Goal: Task Accomplishment & Management: Complete application form

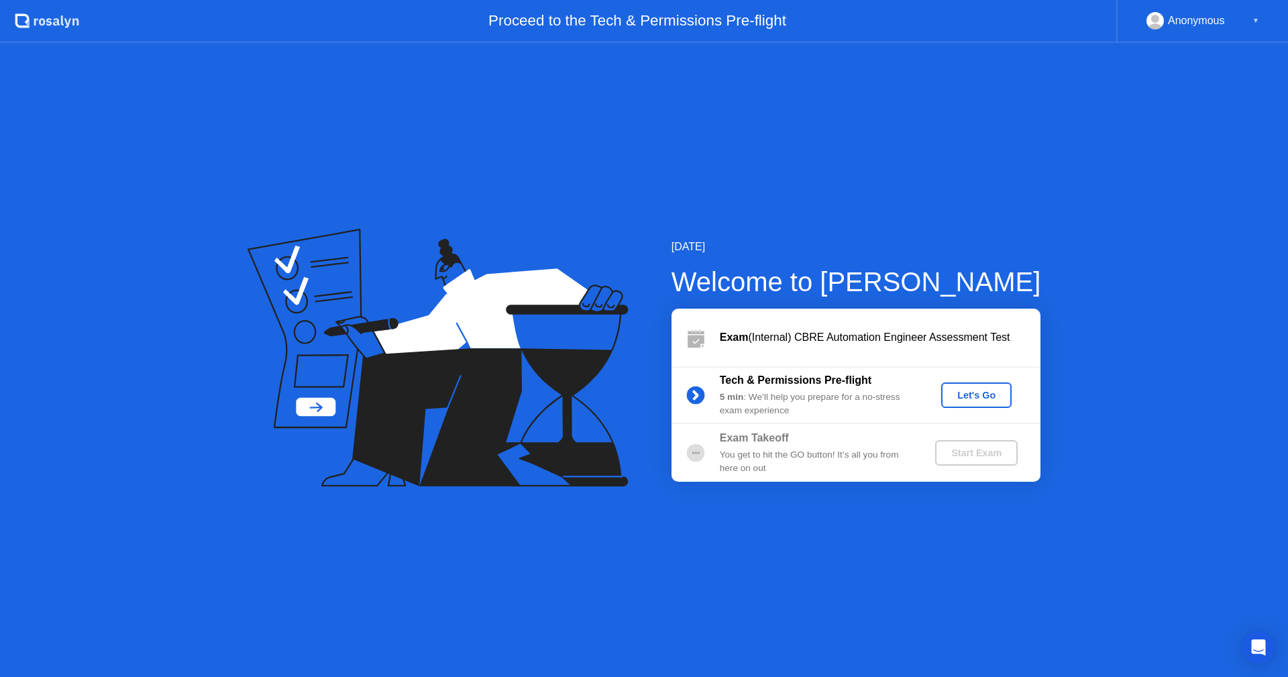
click at [966, 394] on div "Let's Go" at bounding box center [977, 395] width 60 height 11
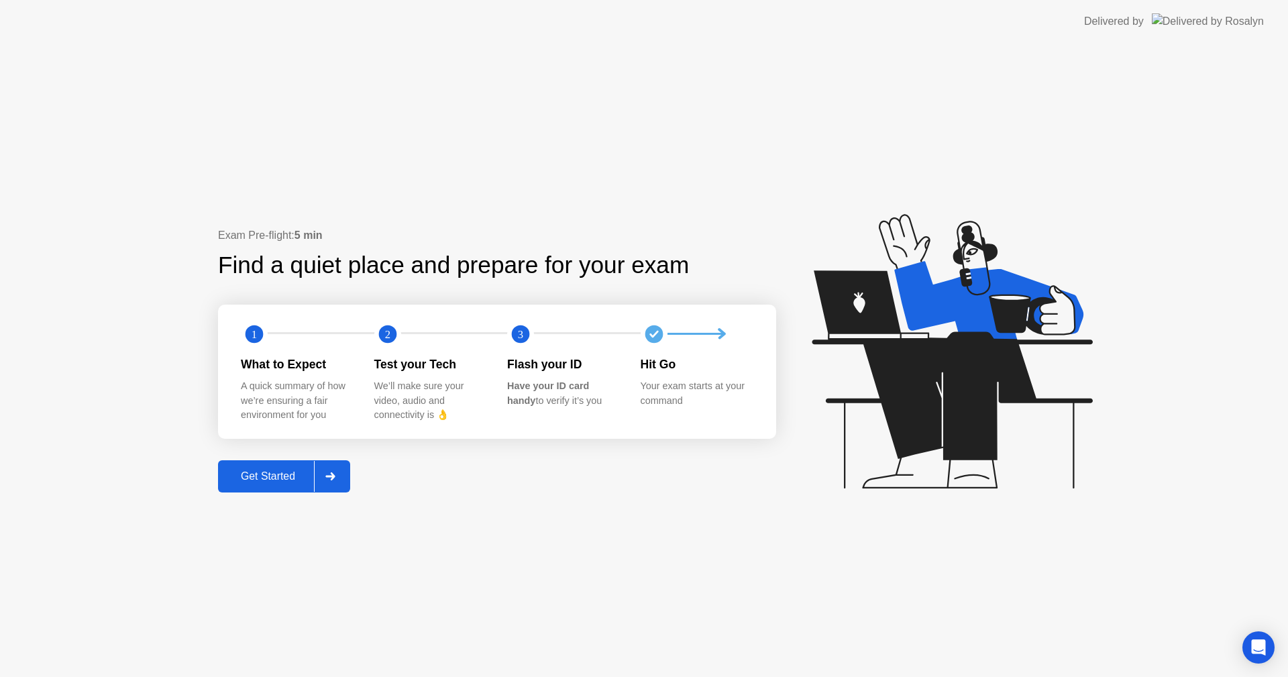
click at [372, 631] on div "Exam Pre-flight: 5 min Find a quiet place and prepare for your exam 1 2 3 What …" at bounding box center [644, 360] width 1288 height 634
click at [290, 473] on div "Get Started" at bounding box center [268, 476] width 92 height 12
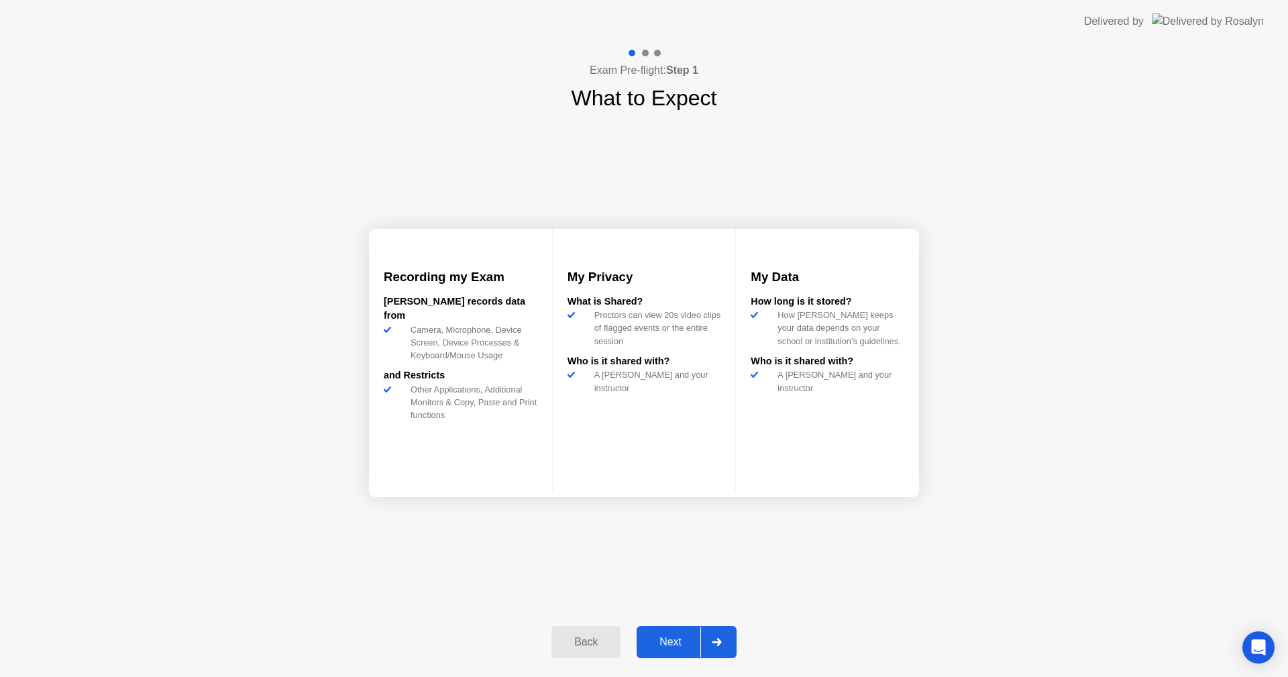
click at [680, 643] on div "Next" at bounding box center [671, 642] width 60 height 12
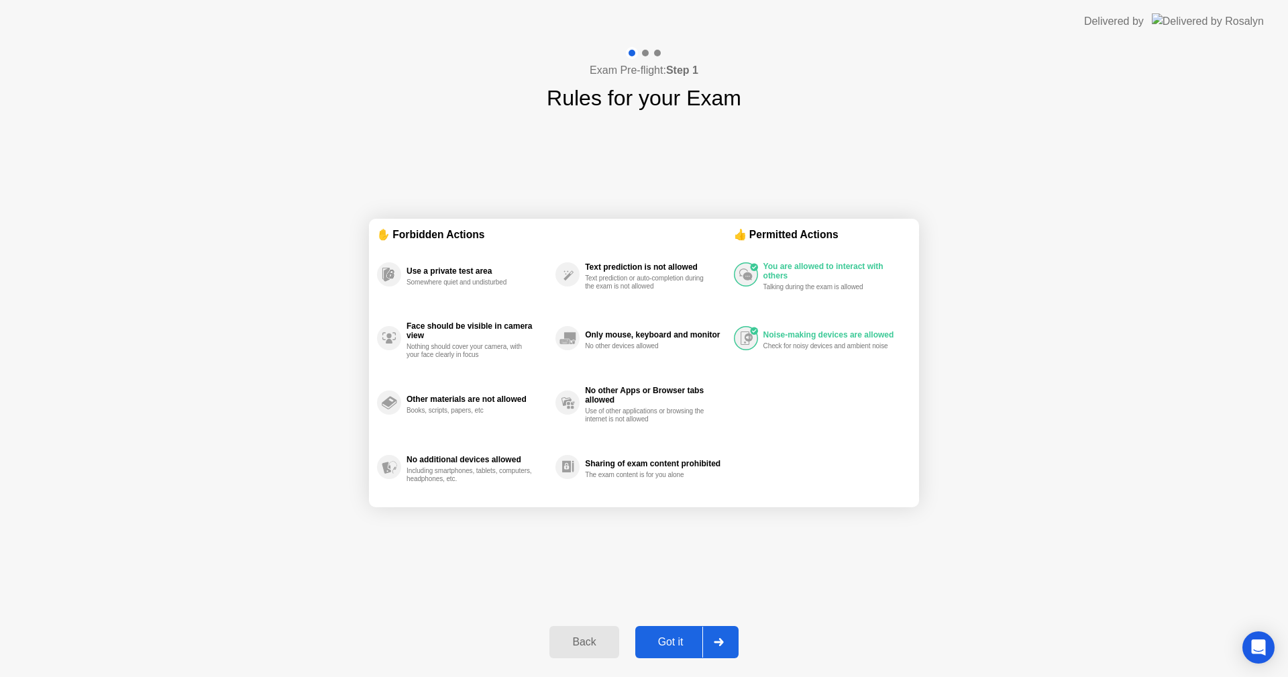
click at [660, 637] on div "Got it" at bounding box center [670, 642] width 63 height 12
select select "**********"
select select "*******"
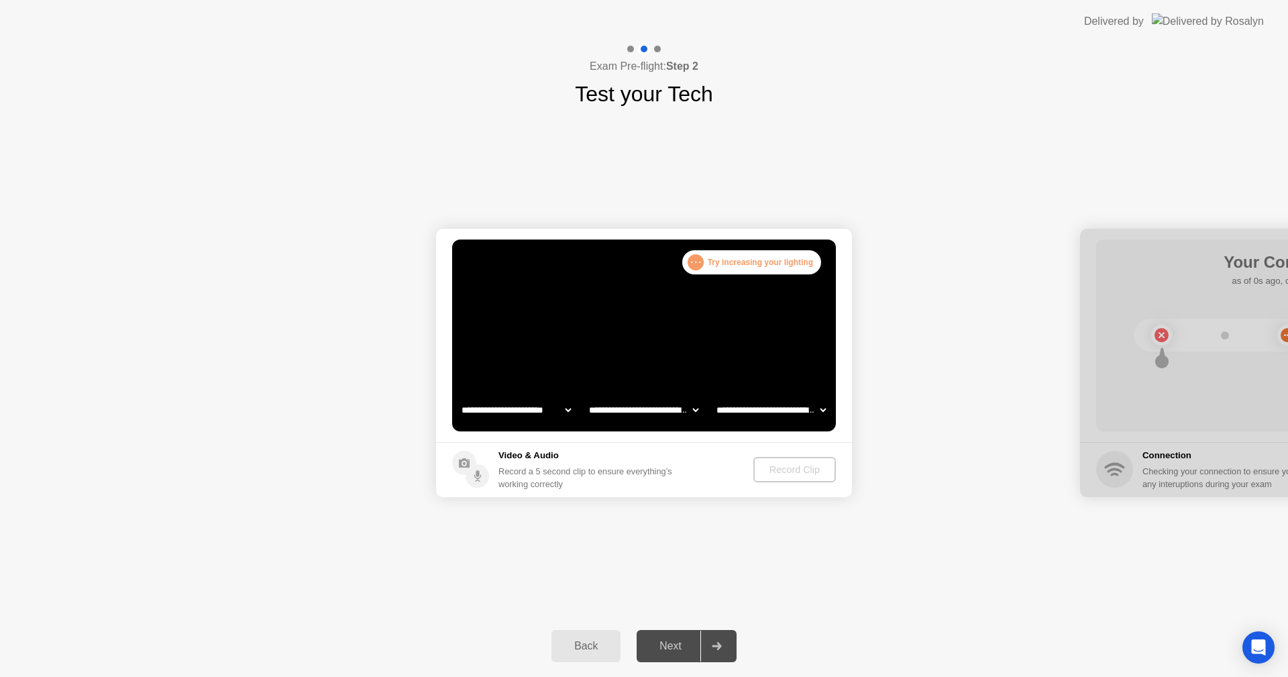
click at [780, 464] on div "Record Clip" at bounding box center [795, 469] width 72 height 11
click at [706, 250] on div ". . . Try increasing your lighting" at bounding box center [751, 262] width 139 height 24
click at [706, 262] on div ". . . Try increasing your lighting" at bounding box center [751, 262] width 139 height 24
drag, startPoint x: 678, startPoint y: 264, endPoint x: 712, endPoint y: 260, distance: 34.5
click at [696, 264] on main "**********" at bounding box center [644, 335] width 416 height 213
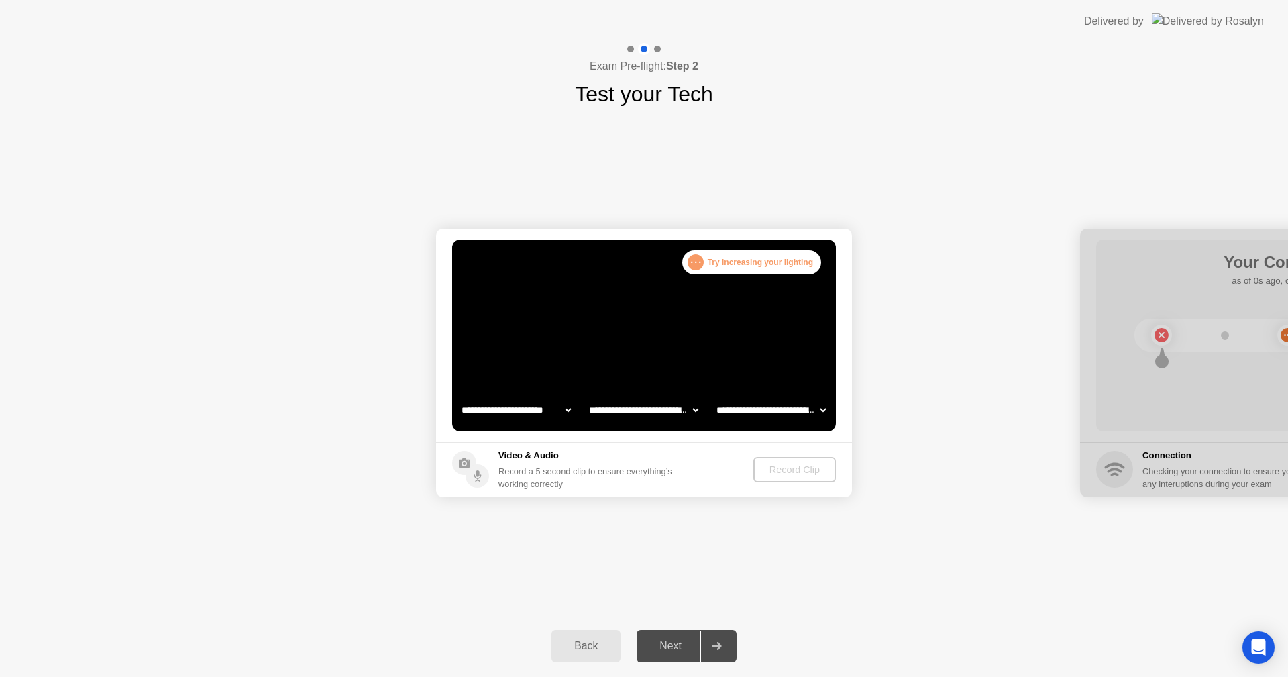
click at [697, 265] on div ". . ." at bounding box center [696, 262] width 16 height 16
click at [682, 649] on div "Next" at bounding box center [671, 646] width 60 height 12
click at [792, 447] on footer "Video & Audio Record a 5 second clip to ensure everything’s working correctly R…" at bounding box center [644, 469] width 416 height 55
click at [746, 368] on video at bounding box center [644, 335] width 384 height 192
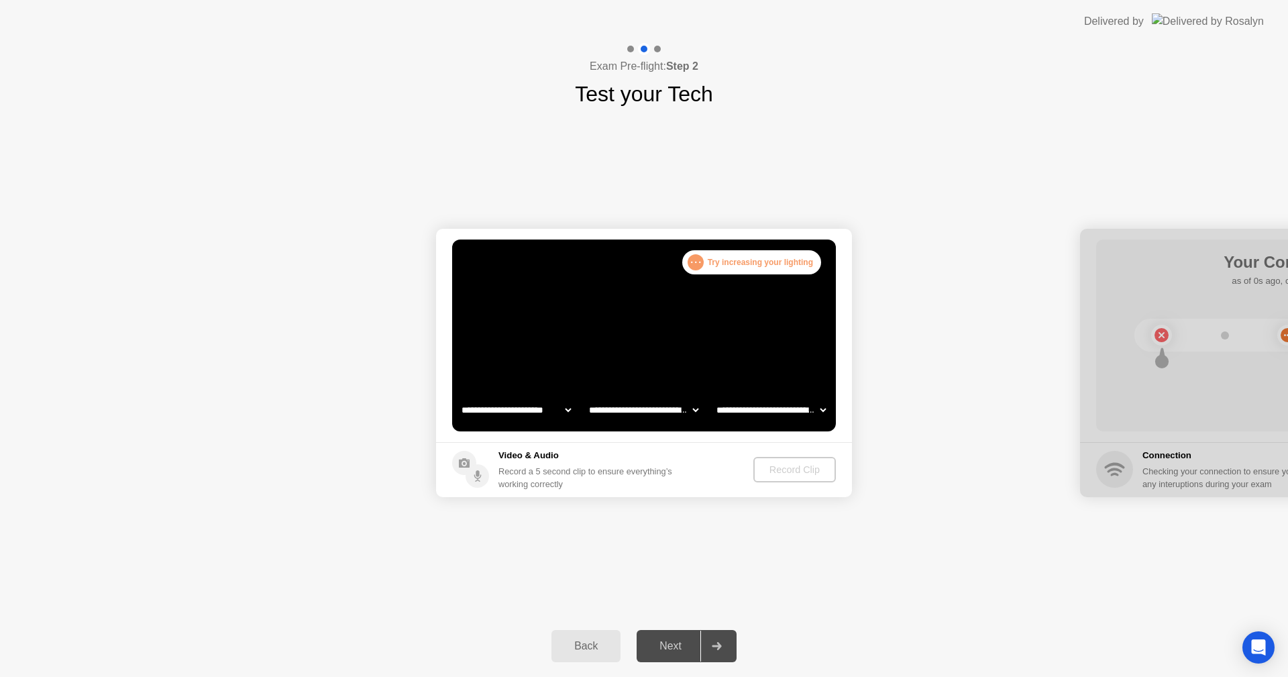
click at [665, 413] on select "**********" at bounding box center [643, 409] width 115 height 27
click at [586, 396] on select "**********" at bounding box center [643, 409] width 115 height 27
click at [547, 405] on select "**********" at bounding box center [516, 409] width 115 height 27
click at [781, 416] on select "**********" at bounding box center [771, 409] width 115 height 27
click at [714, 396] on select "**********" at bounding box center [771, 409] width 115 height 27
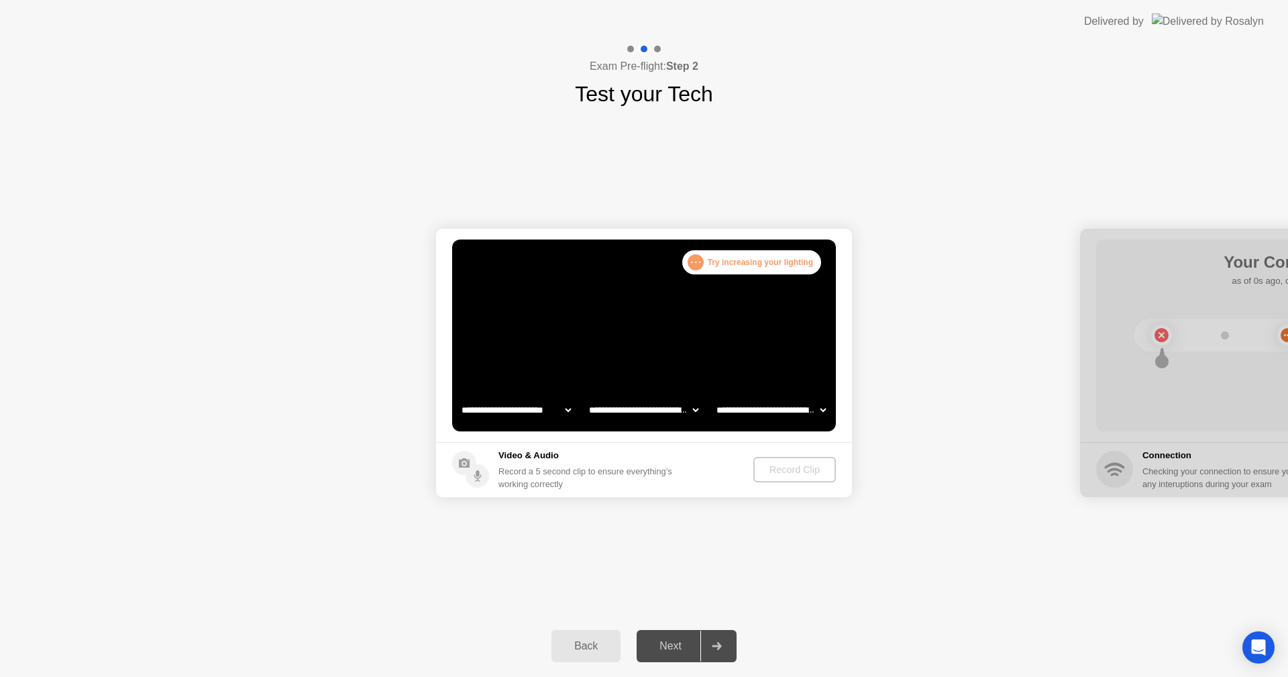
click at [790, 464] on div "Record Clip" at bounding box center [795, 469] width 72 height 11
click at [620, 356] on video at bounding box center [644, 335] width 384 height 192
click at [697, 262] on div ". . ." at bounding box center [696, 262] width 16 height 16
drag, startPoint x: 1121, startPoint y: 347, endPoint x: 938, endPoint y: 364, distance: 184.0
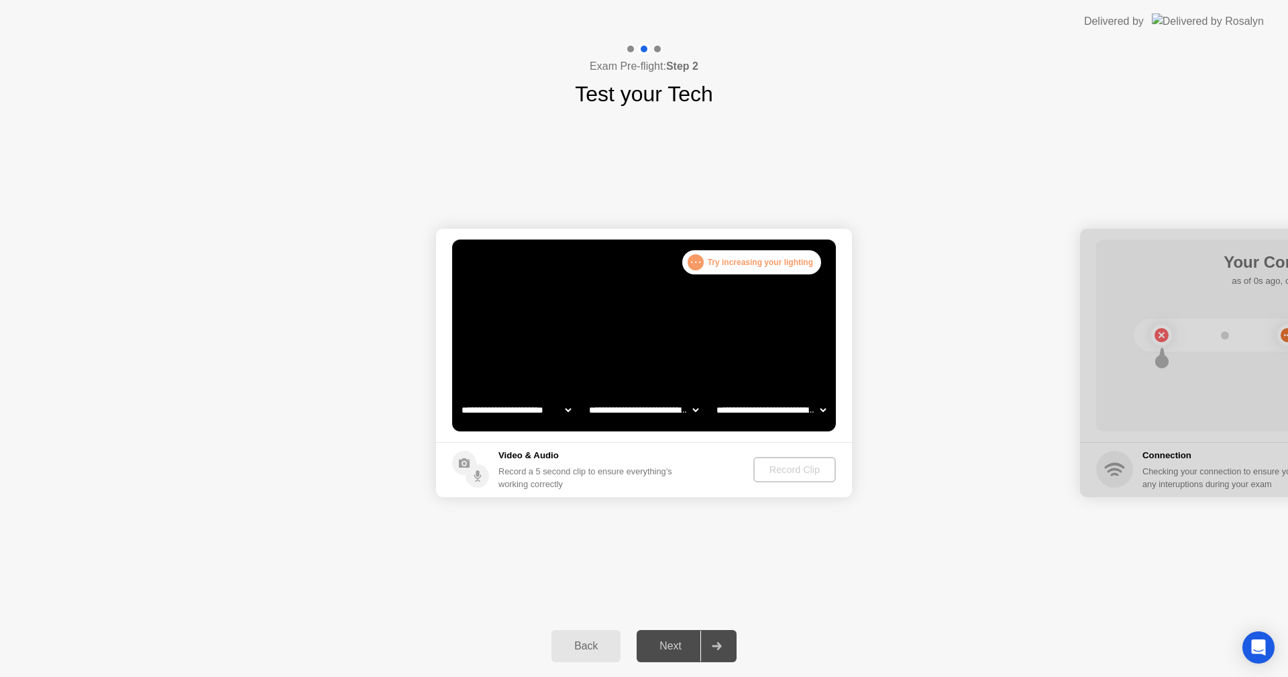
drag, startPoint x: 1187, startPoint y: 295, endPoint x: 1105, endPoint y: 425, distance: 154.1
click at [1090, 424] on div at bounding box center [1288, 363] width 416 height 268
click at [1152, 462] on div at bounding box center [1288, 363] width 416 height 268
click at [1160, 479] on div at bounding box center [1288, 363] width 416 height 268
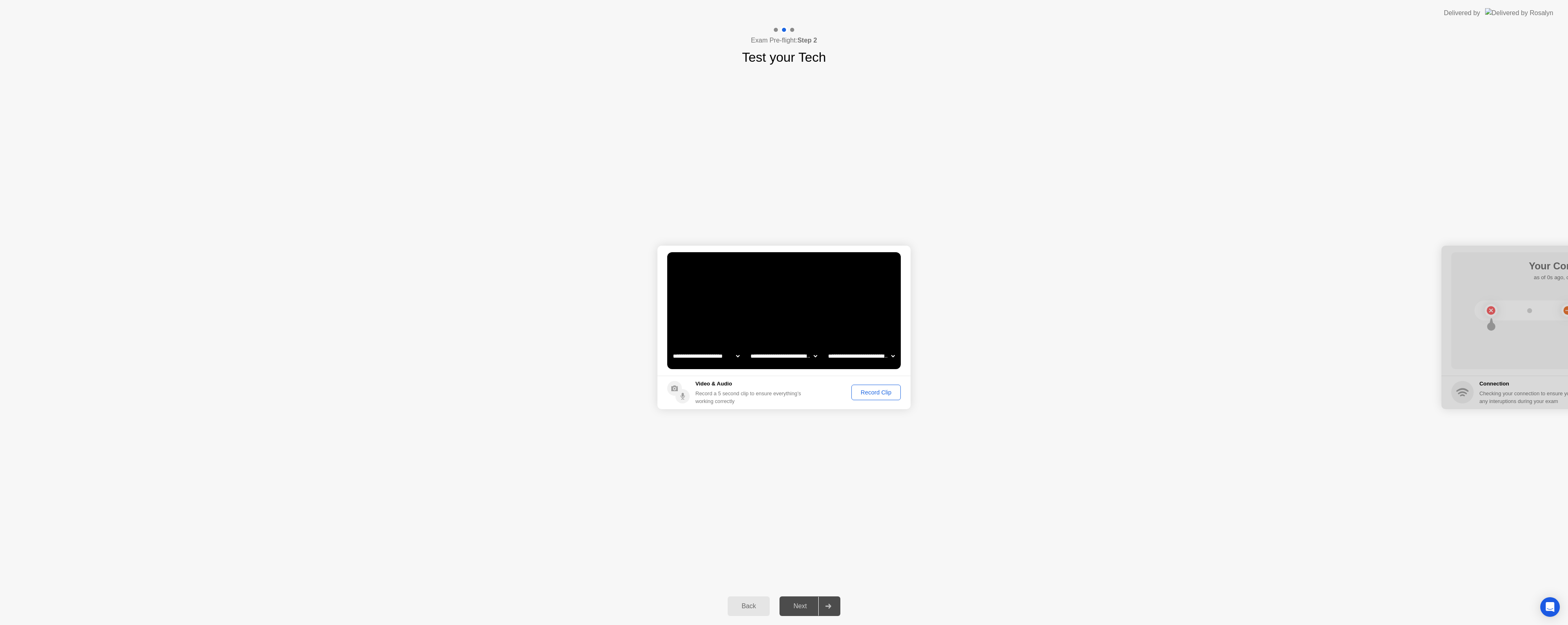
click at [783, 393] on div "Record Clip" at bounding box center [876, 392] width 44 height 7
click at [783, 397] on div at bounding box center [1568, 327] width 253 height 163
click at [783, 392] on div "Replay Clip" at bounding box center [831, 392] width 53 height 7
click at [783, 412] on div "Next" at bounding box center [800, 606] width 37 height 7
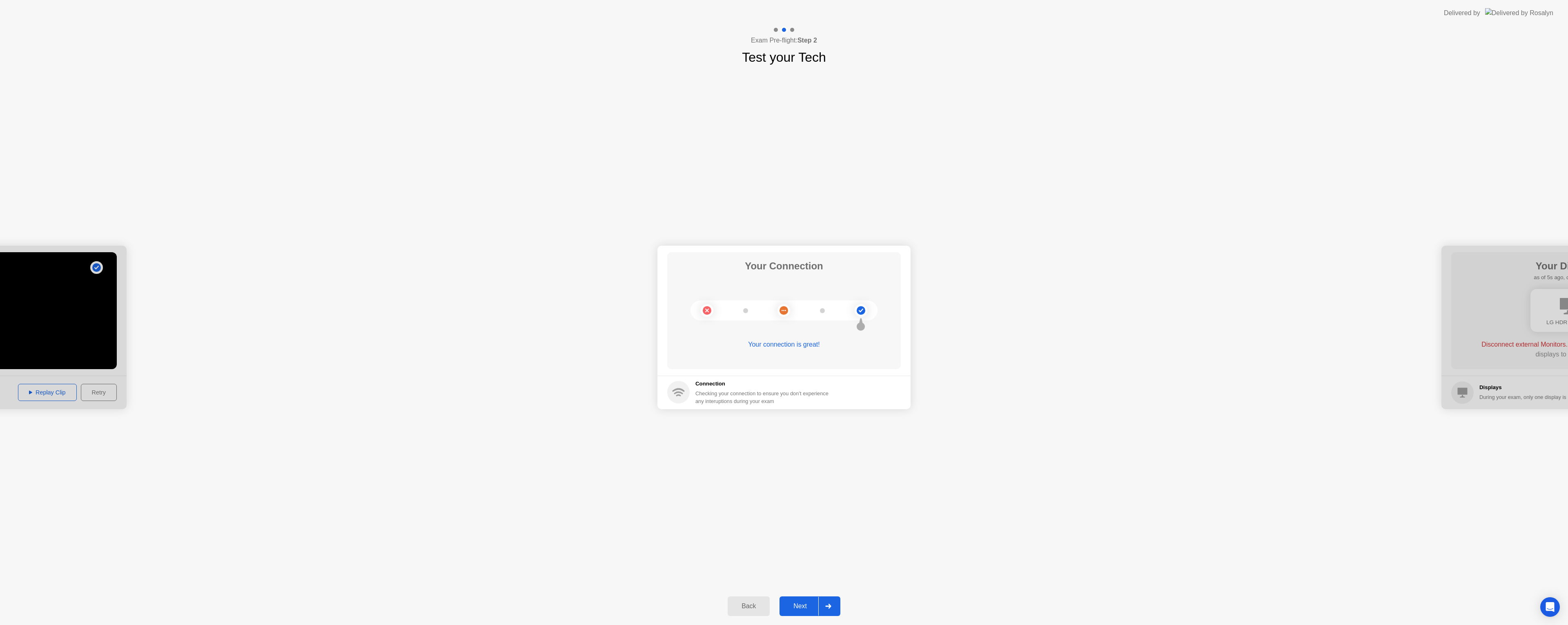
click at [783, 412] on div "Next" at bounding box center [800, 606] width 37 height 7
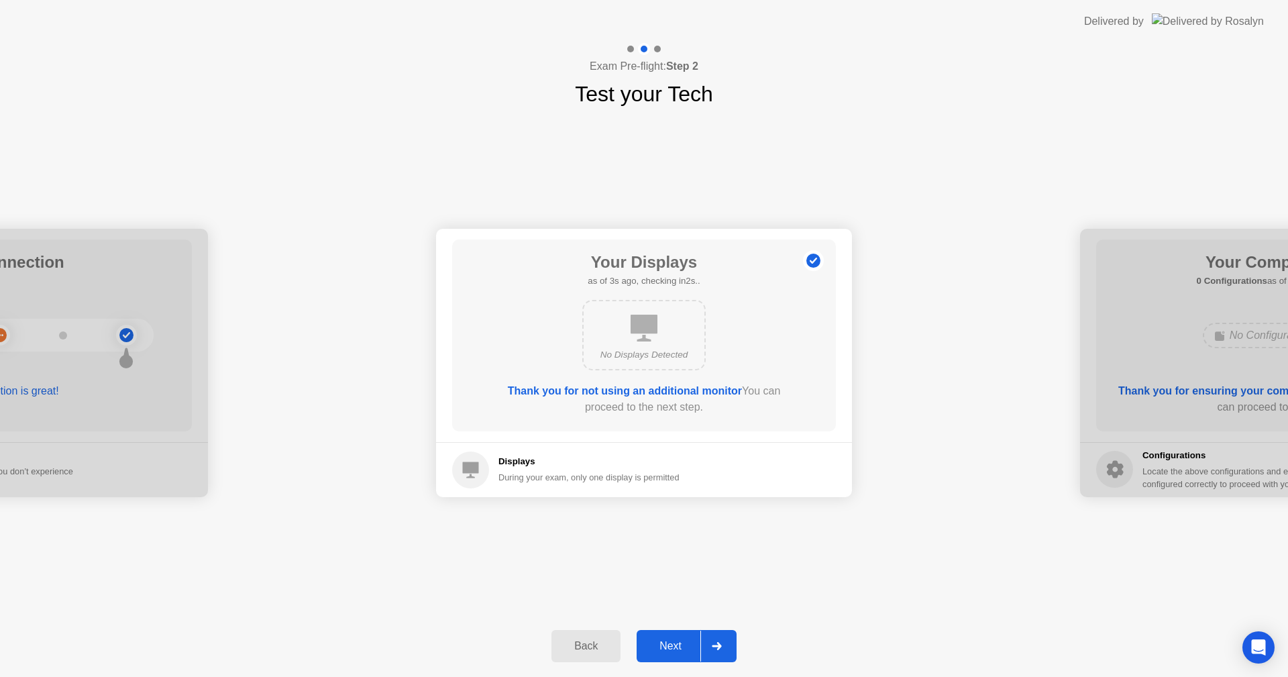
click at [750, 575] on div "**********" at bounding box center [644, 362] width 1288 height 505
click at [759, 613] on div "**********" at bounding box center [644, 362] width 1288 height 505
click at [667, 640] on div "Next" at bounding box center [671, 646] width 60 height 12
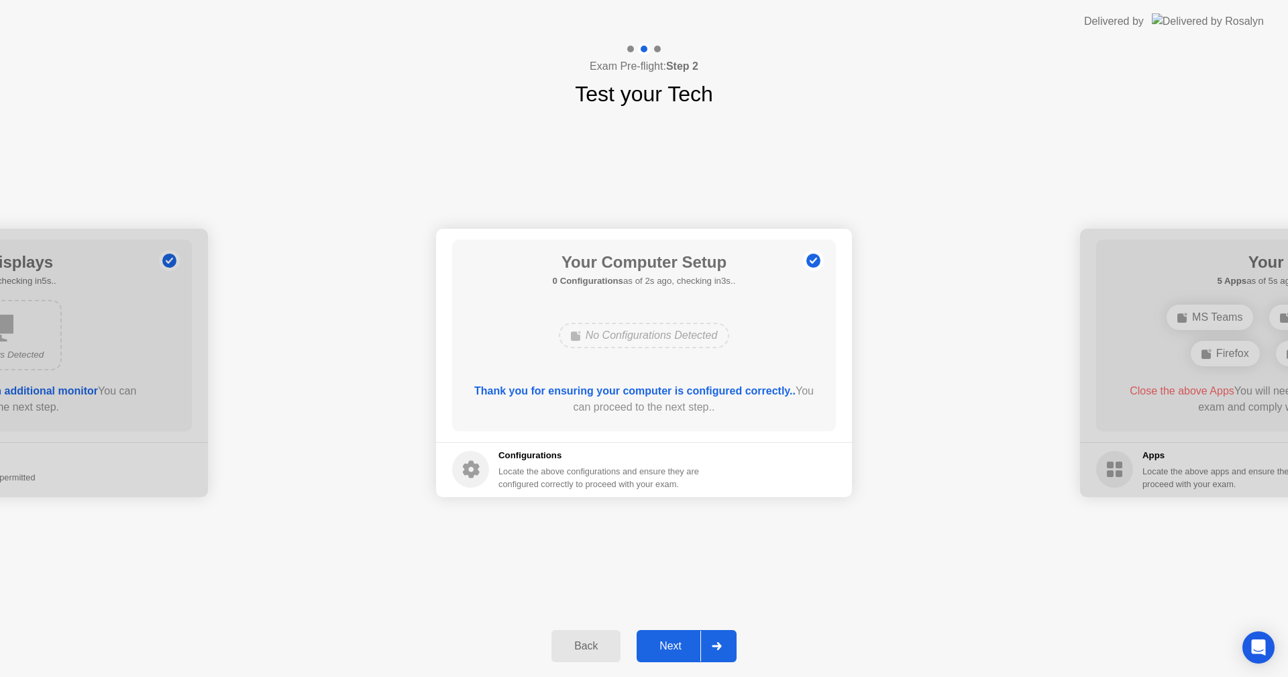
click at [673, 648] on div "Next" at bounding box center [671, 646] width 60 height 12
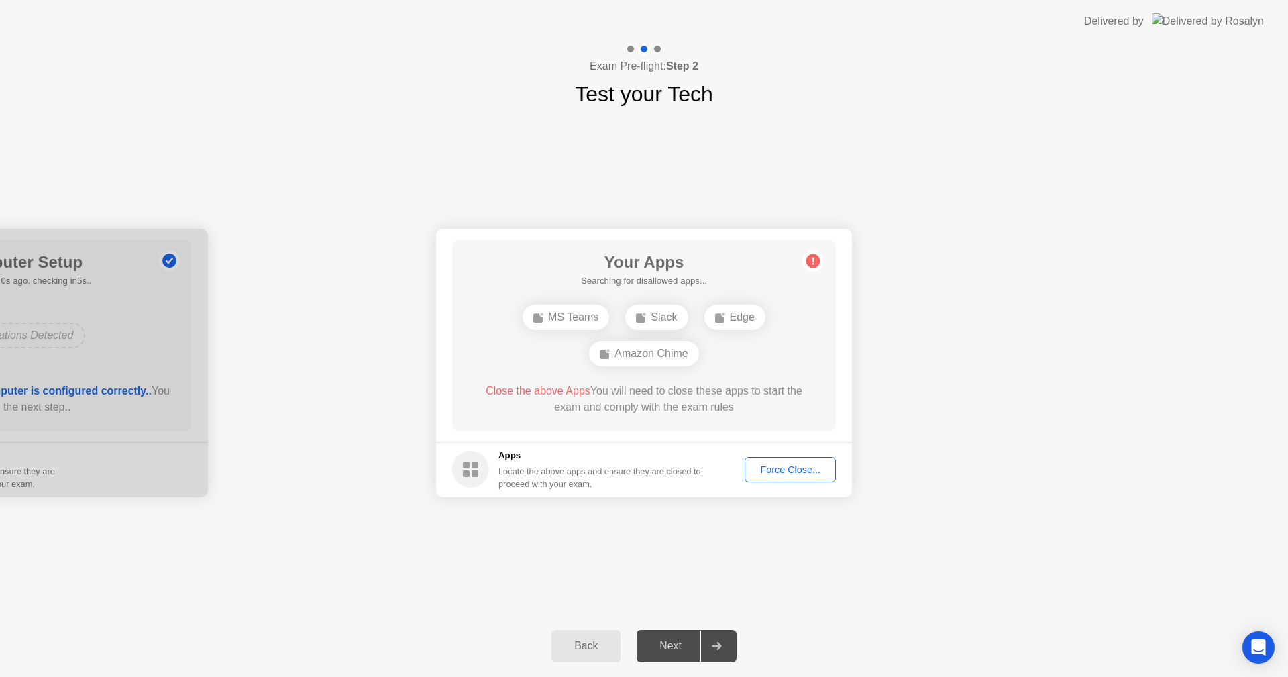
click at [570, 323] on div "MS Teams" at bounding box center [566, 317] width 87 height 25
click at [645, 350] on div "Amazon Chime" at bounding box center [643, 353] width 109 height 25
click at [798, 474] on div "Force Close..." at bounding box center [790, 469] width 82 height 11
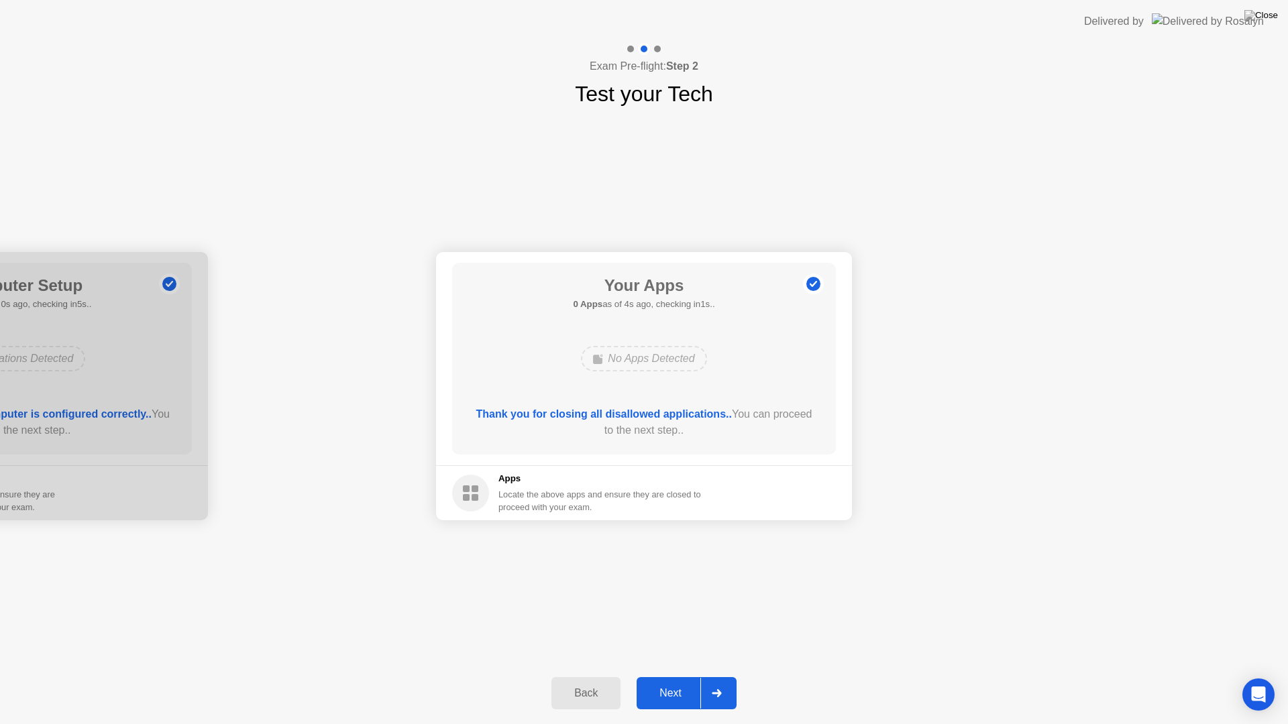
click at [670, 676] on div "Next" at bounding box center [671, 694] width 60 height 12
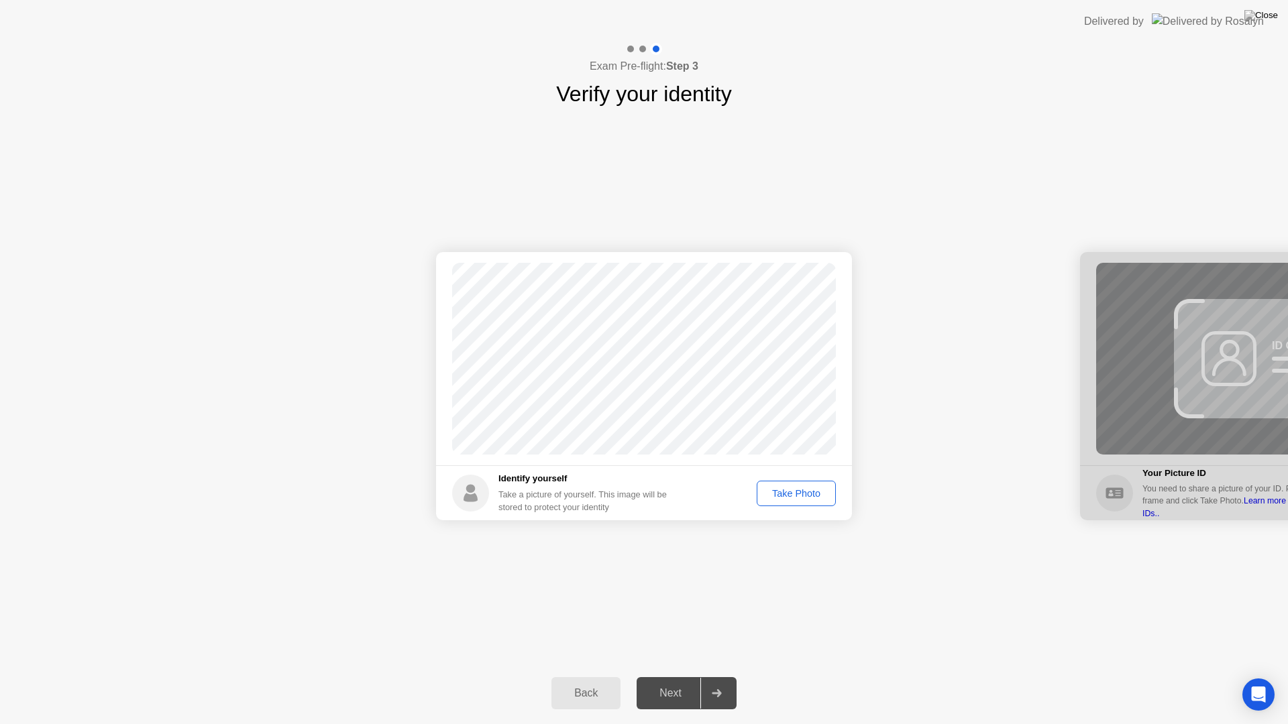
click at [788, 496] on div "Take Photo" at bounding box center [796, 493] width 70 height 11
click at [798, 494] on div "Retake" at bounding box center [805, 493] width 52 height 11
click at [798, 494] on div "Take Photo" at bounding box center [796, 493] width 70 height 11
click at [677, 676] on div "Next" at bounding box center [671, 694] width 60 height 12
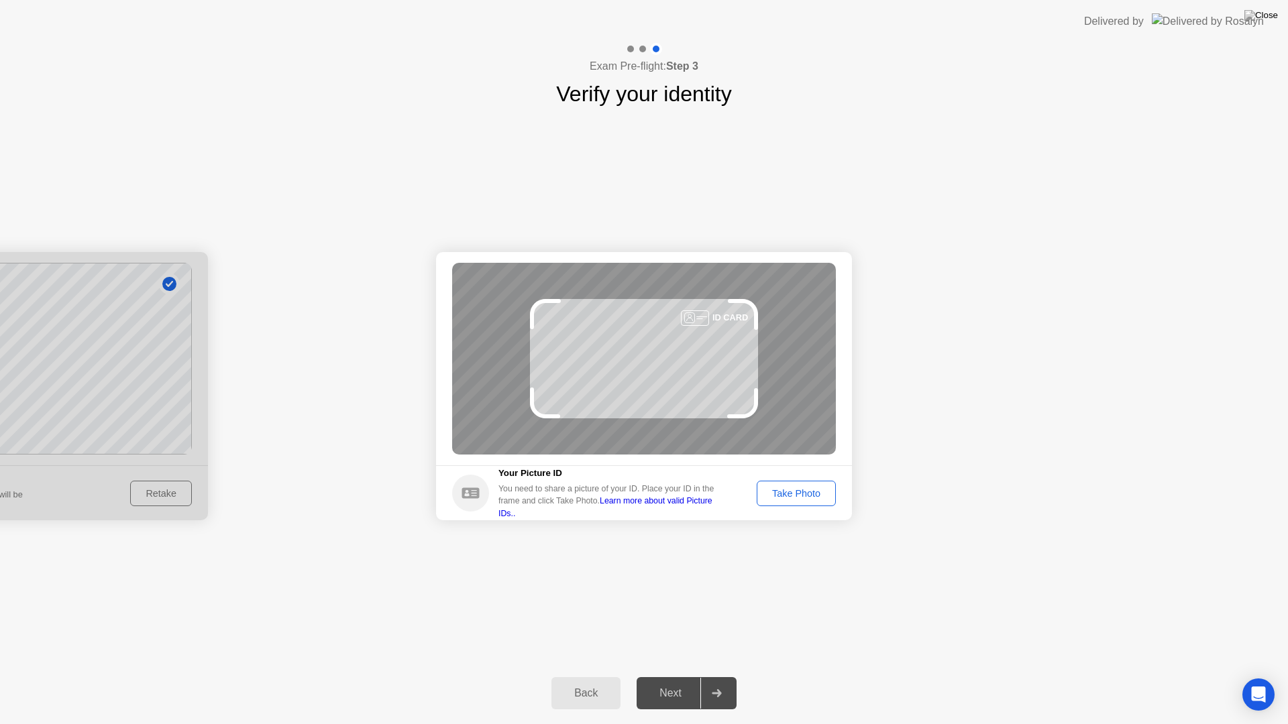
click at [788, 492] on div "Take Photo" at bounding box center [796, 493] width 70 height 11
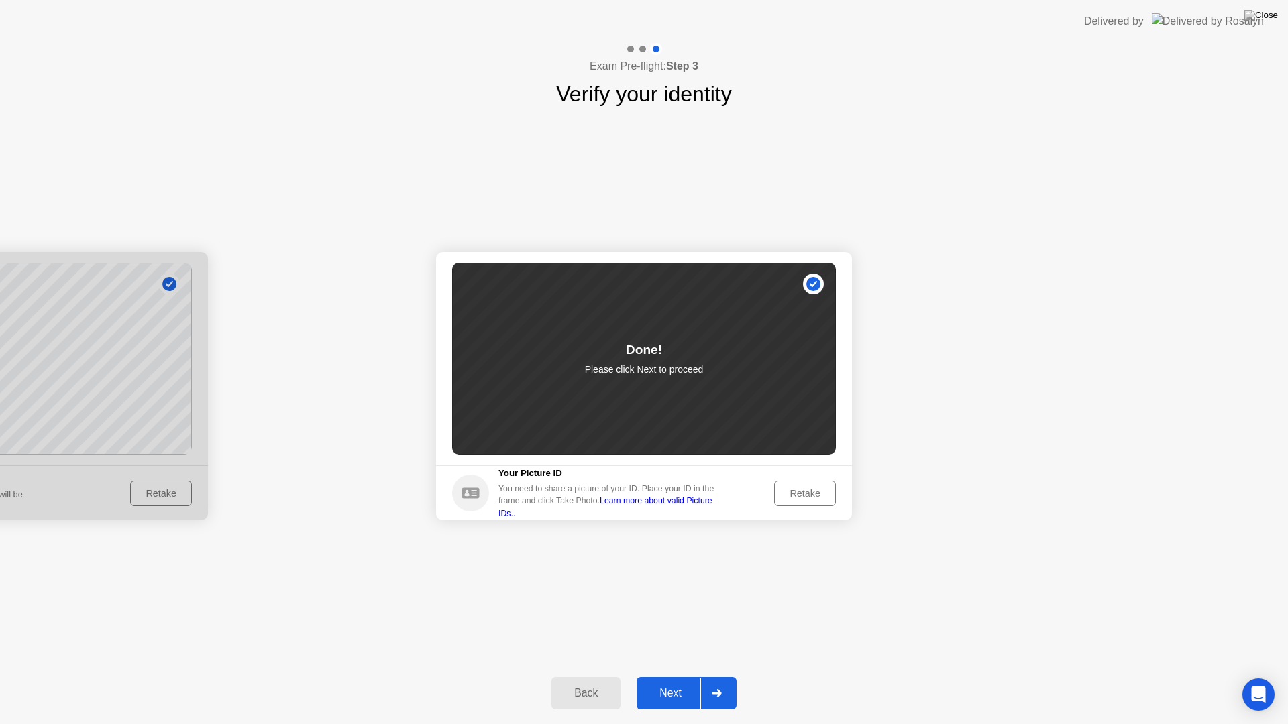
click at [788, 492] on div "Retake" at bounding box center [805, 493] width 52 height 11
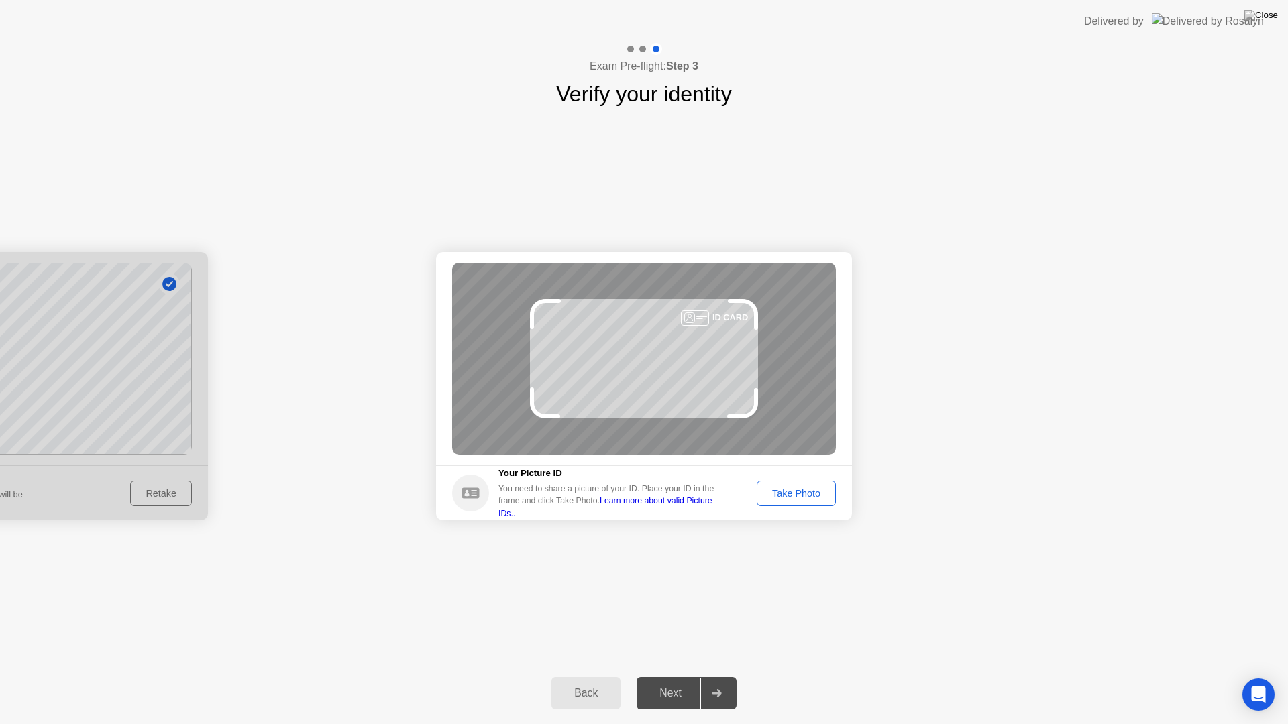
click at [788, 492] on div "Take Photo" at bounding box center [796, 493] width 70 height 11
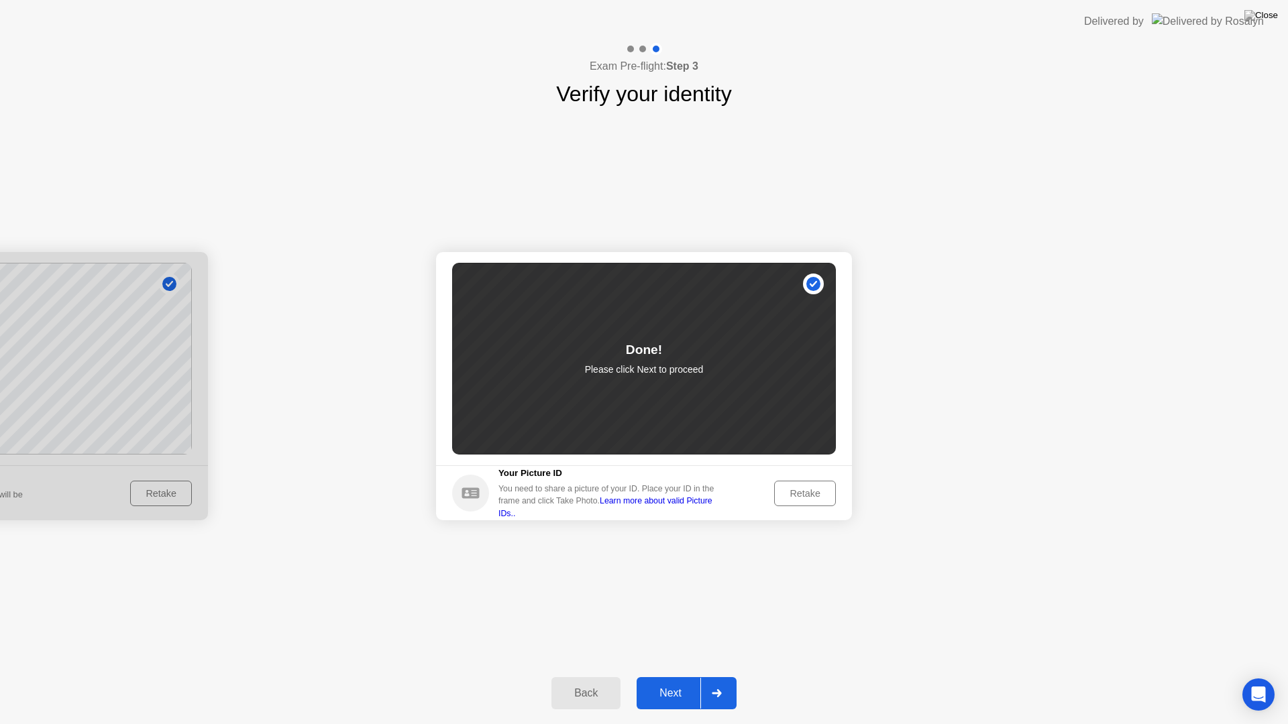
click at [674, 676] on div "Next" at bounding box center [671, 694] width 60 height 12
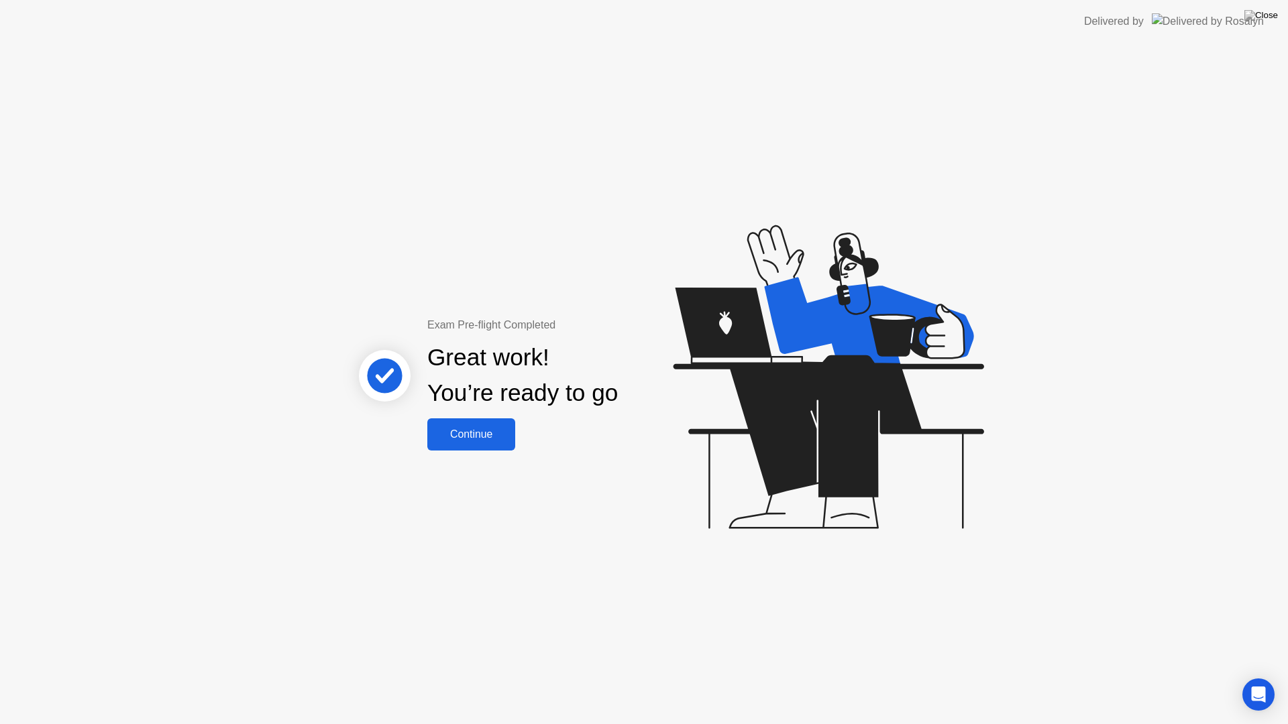
click at [488, 433] on div "Continue" at bounding box center [471, 435] width 80 height 12
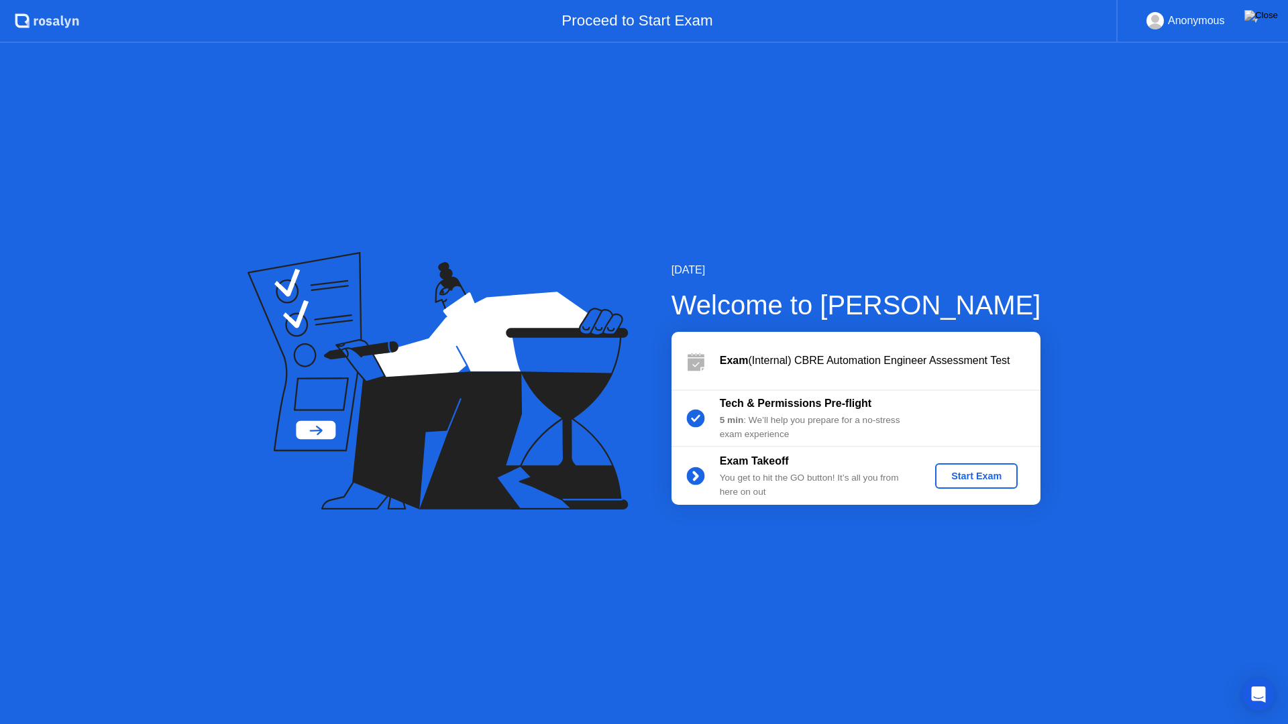
click at [954, 480] on div "Start Exam" at bounding box center [977, 476] width 72 height 11
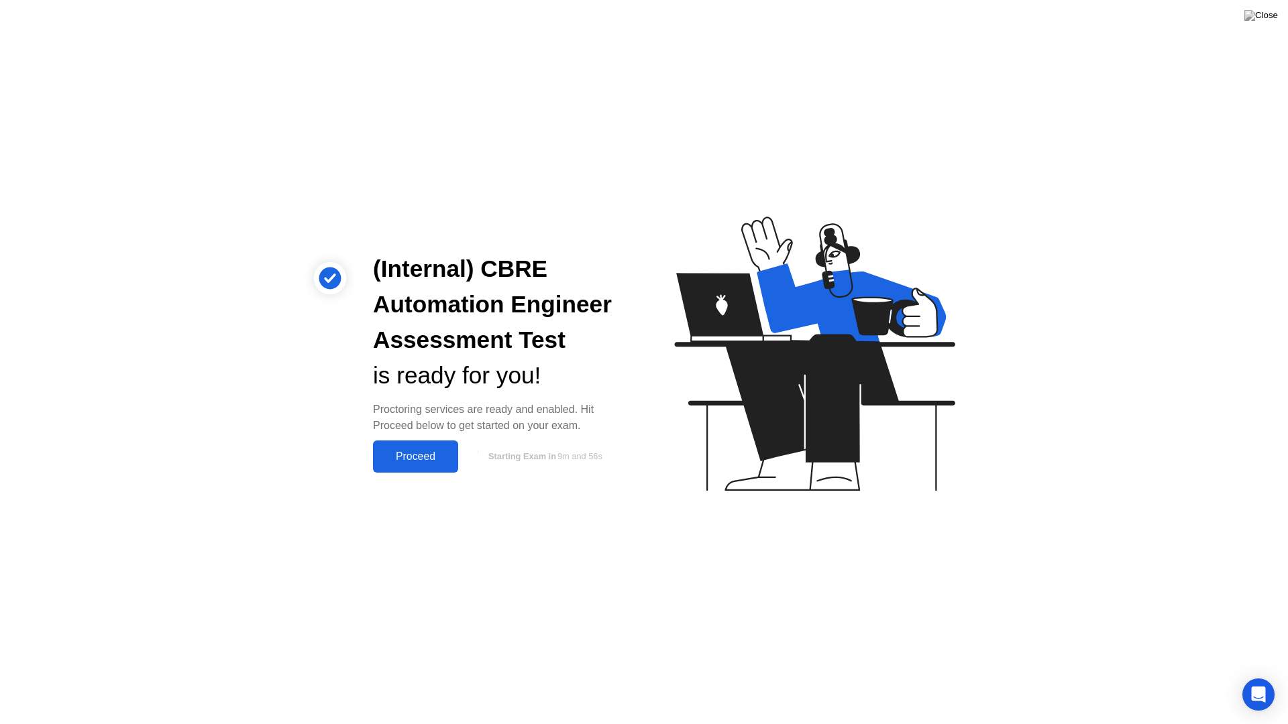
click at [436, 463] on div "Proceed" at bounding box center [415, 457] width 77 height 12
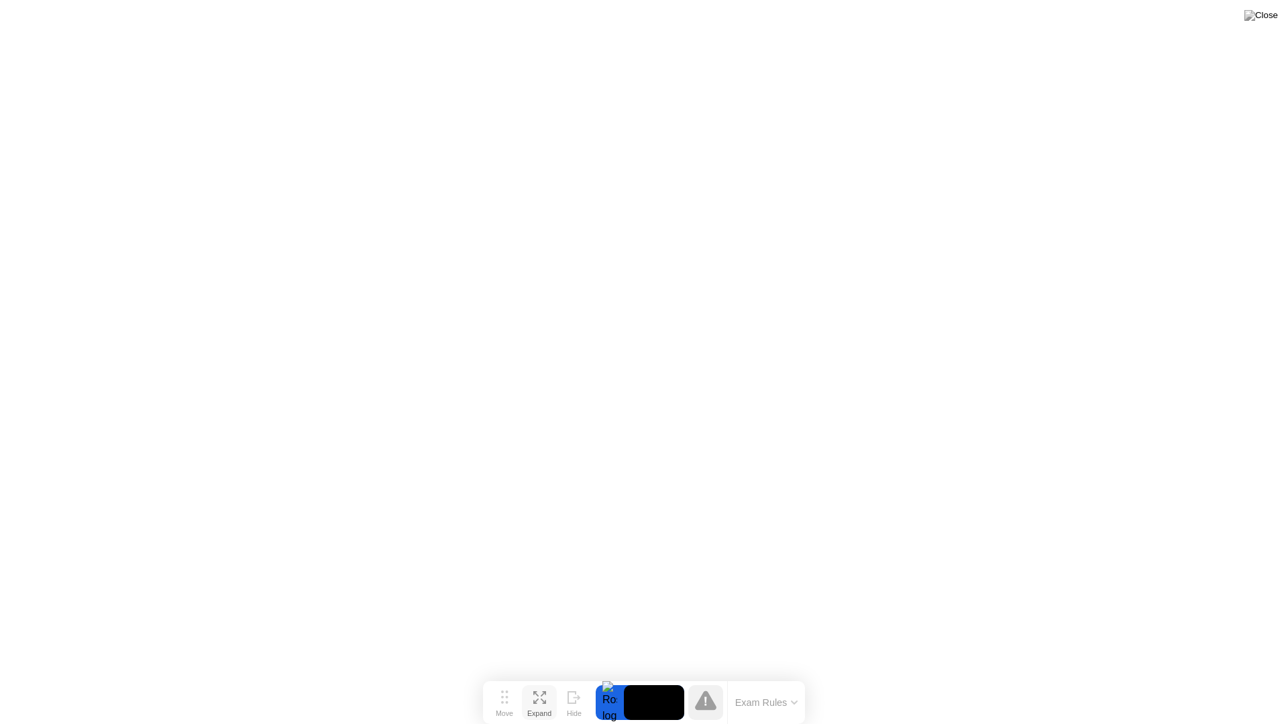
click at [545, 676] on icon at bounding box center [543, 701] width 5 height 5
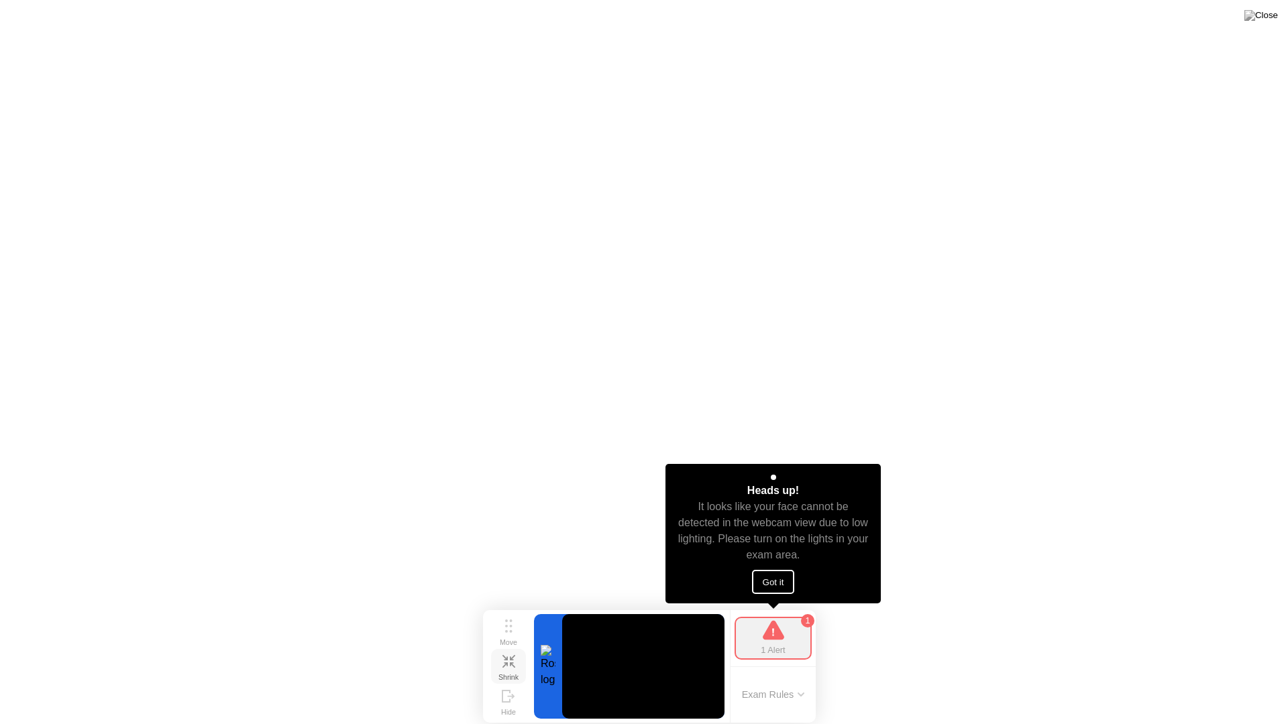
click at [765, 582] on button "Got it" at bounding box center [773, 582] width 43 height 24
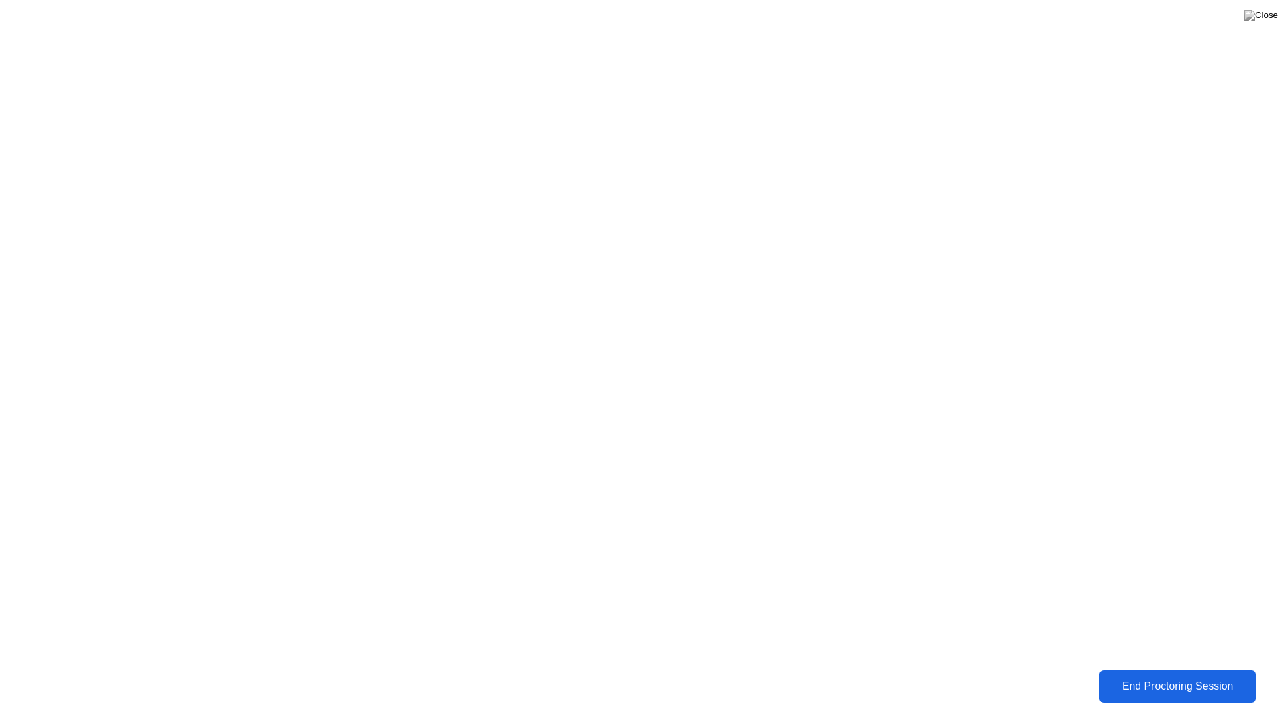
click at [1171, 676] on div "End Proctoring Session" at bounding box center [1177, 687] width 149 height 12
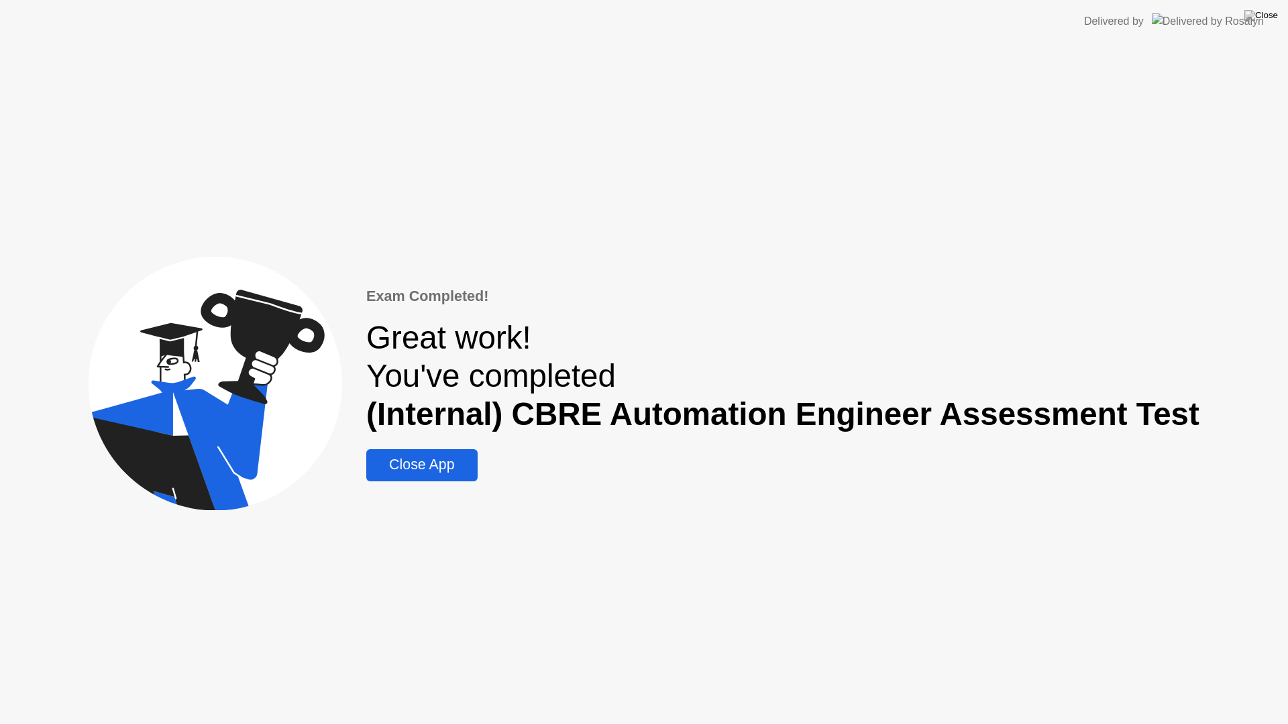
click at [435, 472] on div "Close App" at bounding box center [421, 465] width 103 height 17
